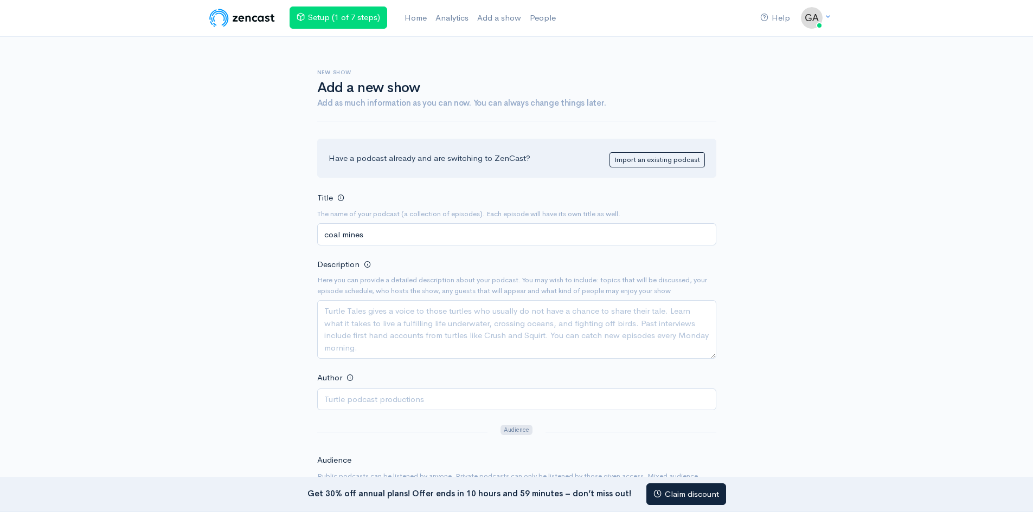
type input "coal mines"
click at [388, 326] on textarea "Description" at bounding box center [516, 329] width 399 height 59
type textarea "give some matter"
click at [401, 392] on input "Author" at bounding box center [516, 400] width 399 height 22
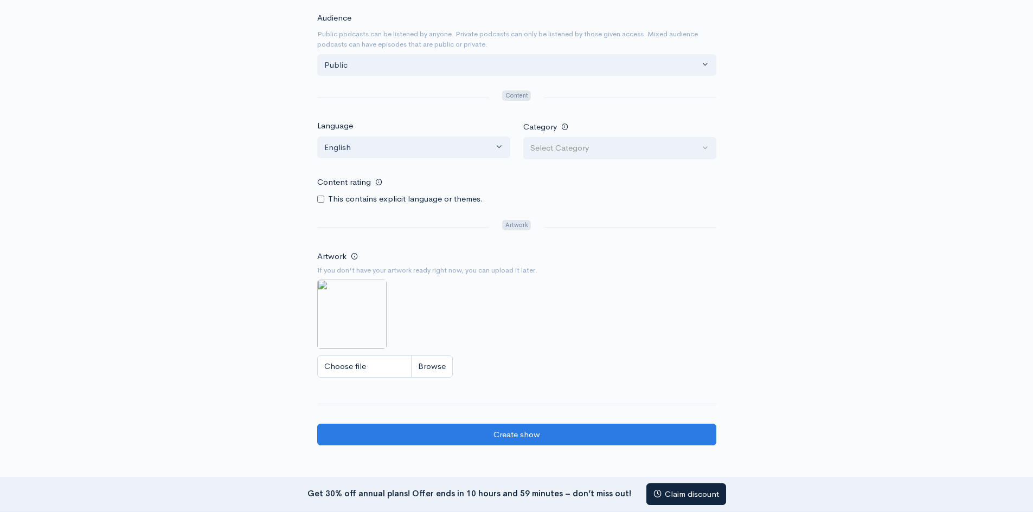
scroll to position [443, 0]
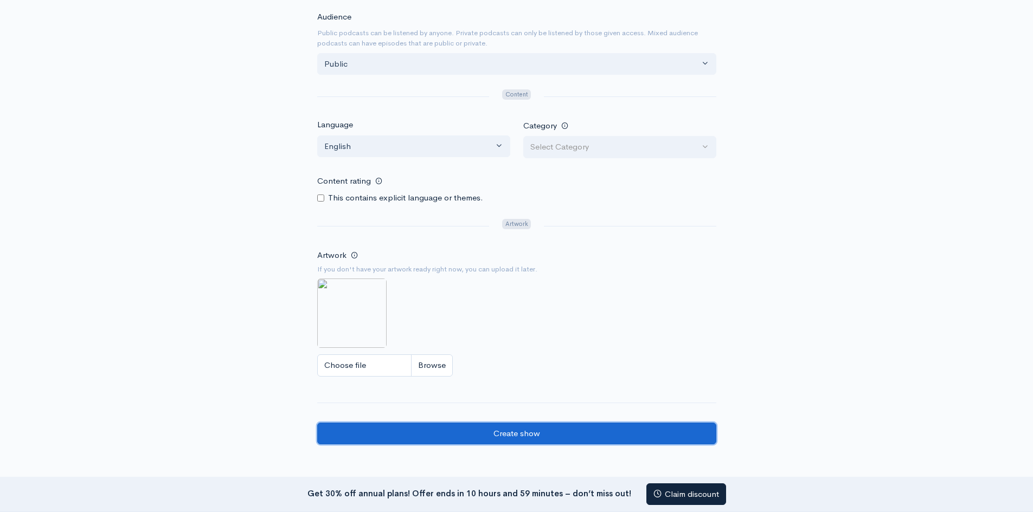
click at [491, 431] on input "Create show" at bounding box center [516, 434] width 399 height 22
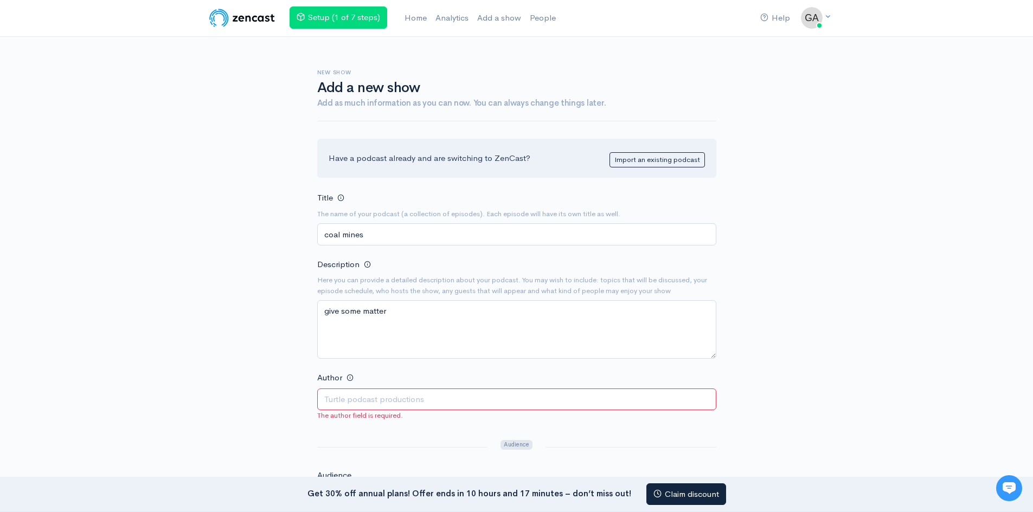
click at [369, 397] on input "Author" at bounding box center [516, 400] width 399 height 22
